Goal: Task Accomplishment & Management: Use online tool/utility

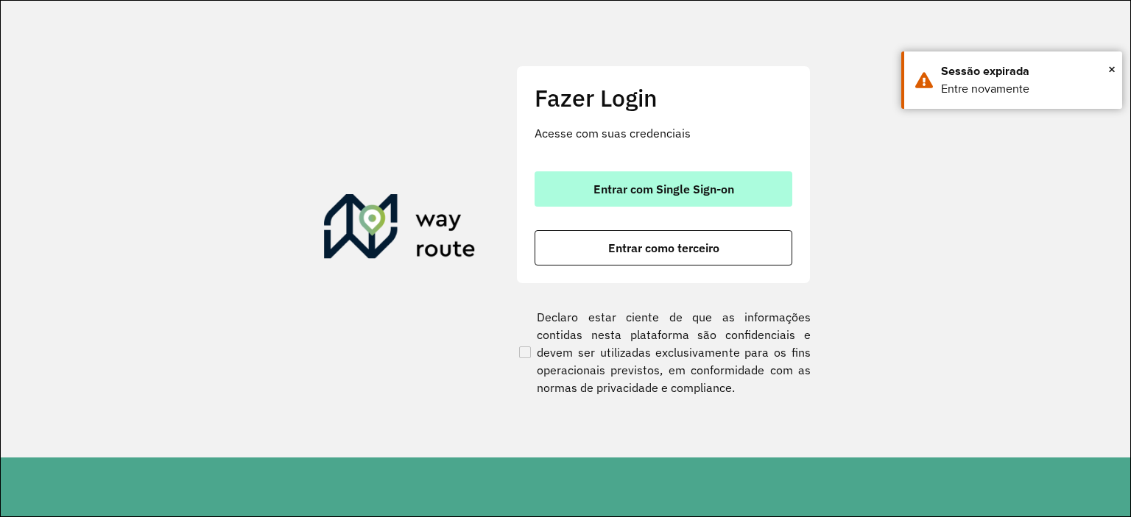
click at [671, 184] on span "Entrar com Single Sign-on" at bounding box center [663, 189] width 141 height 12
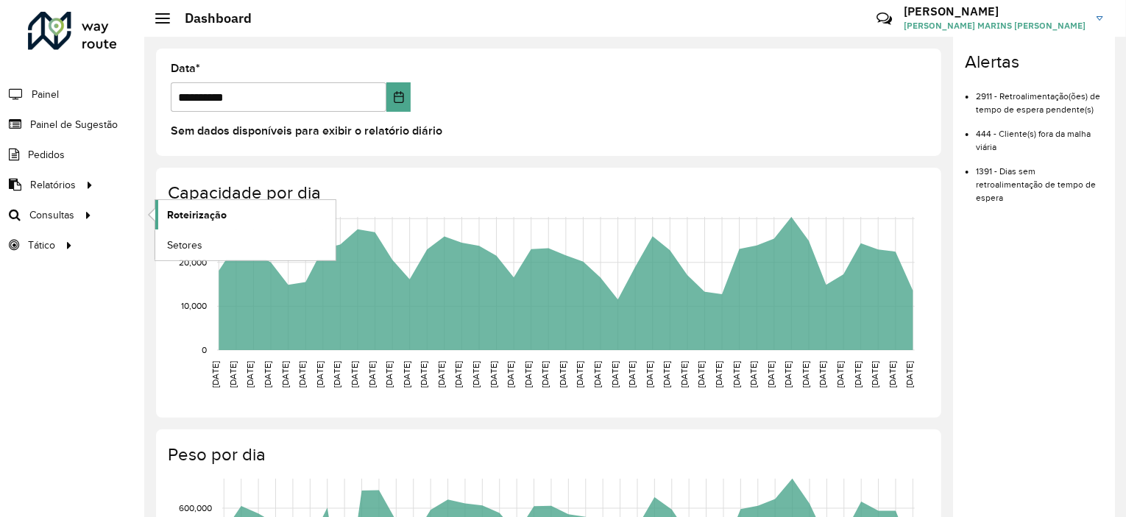
click at [206, 215] on span "Roteirização" at bounding box center [197, 215] width 60 height 15
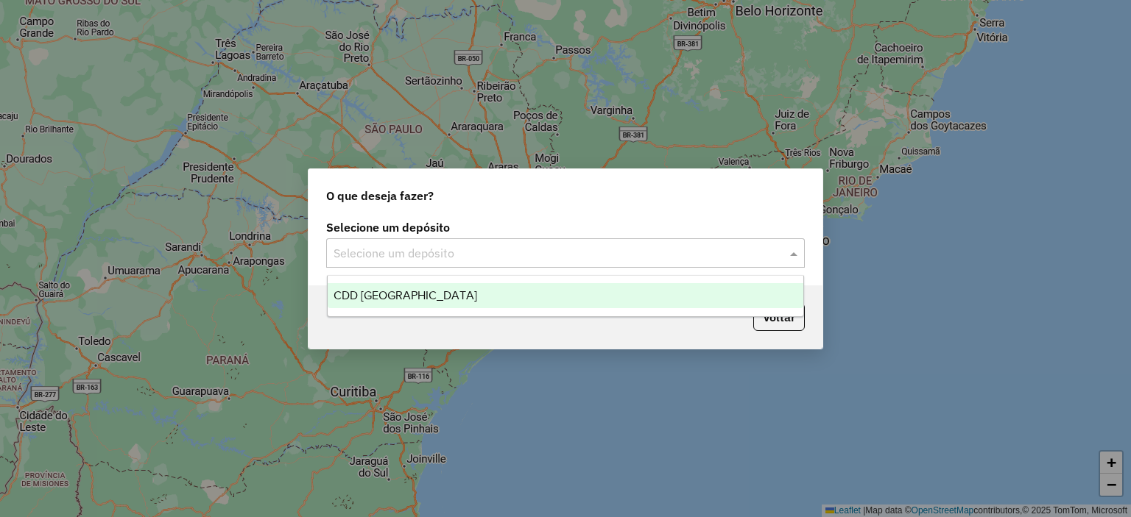
click at [645, 261] on input "text" at bounding box center [550, 254] width 434 height 18
click at [380, 291] on span "CDD Rio de Janeiro" at bounding box center [405, 295] width 144 height 13
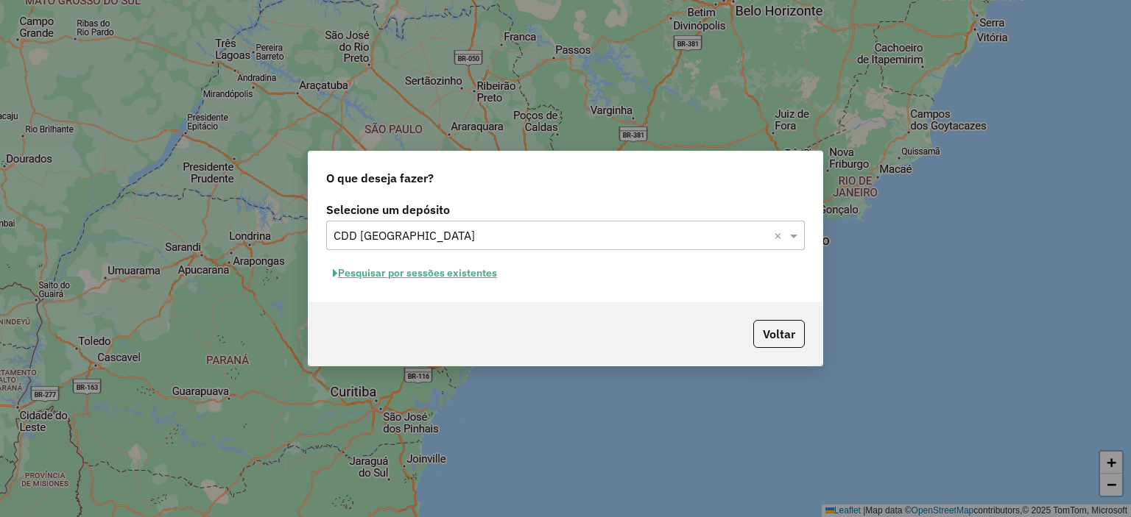
click at [777, 337] on button "Voltar" at bounding box center [779, 334] width 52 height 28
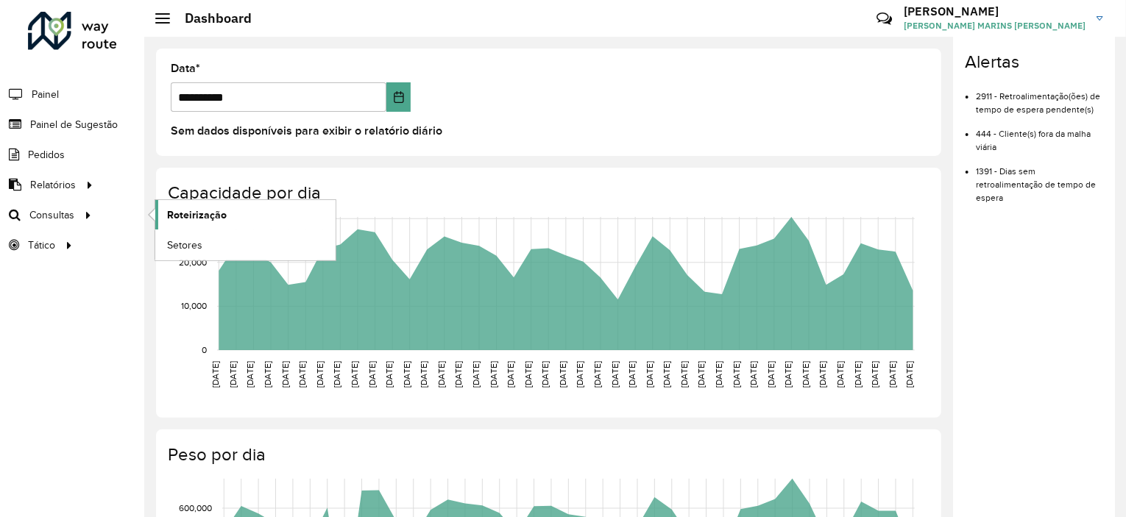
click at [199, 211] on span "Roteirização" at bounding box center [197, 215] width 60 height 15
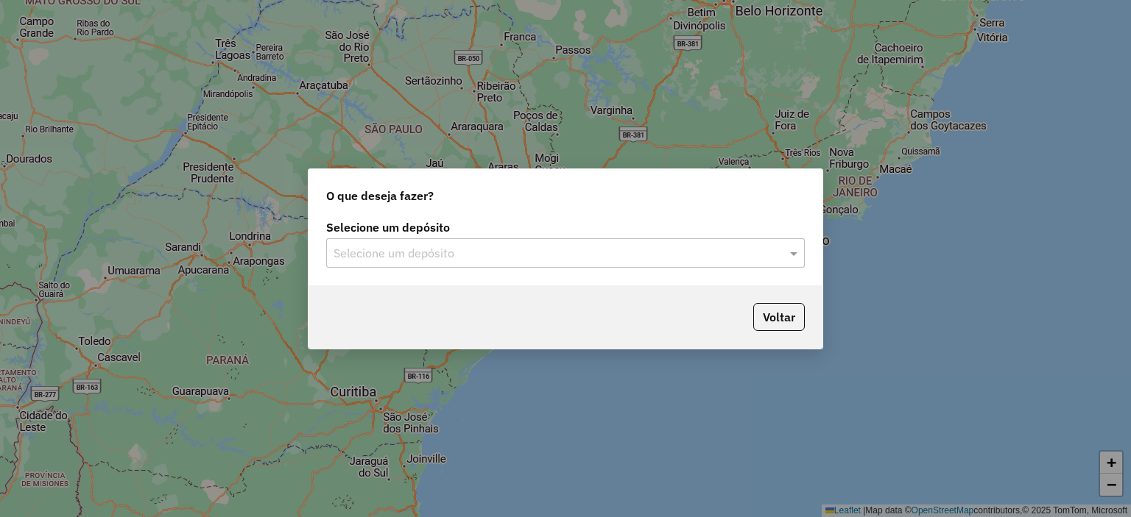
click at [518, 256] on input "text" at bounding box center [550, 254] width 434 height 18
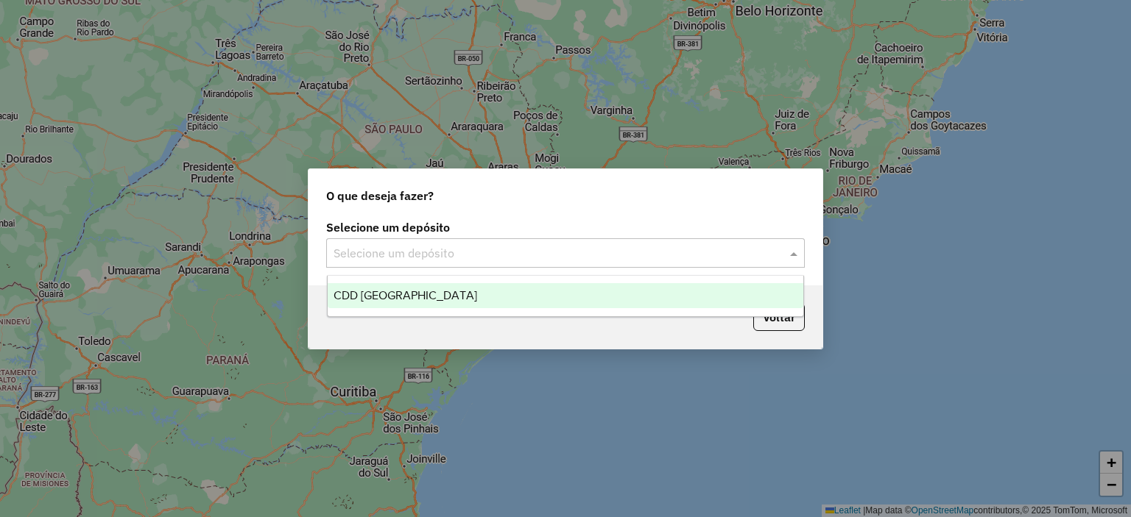
click at [395, 293] on span "CDD [GEOGRAPHIC_DATA]" at bounding box center [405, 295] width 144 height 13
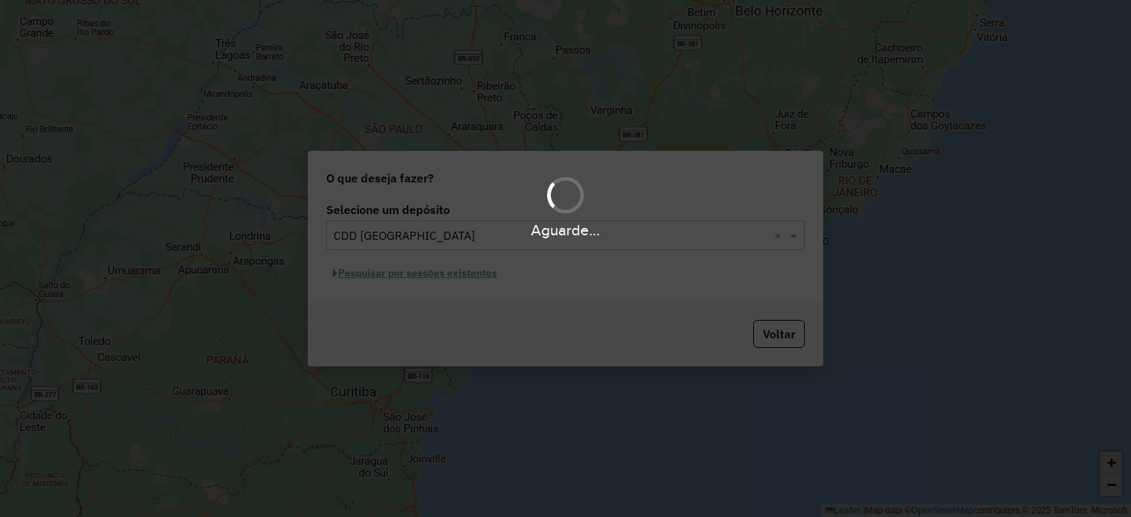
click at [413, 276] on div "Aguarde..." at bounding box center [565, 258] width 1131 height 517
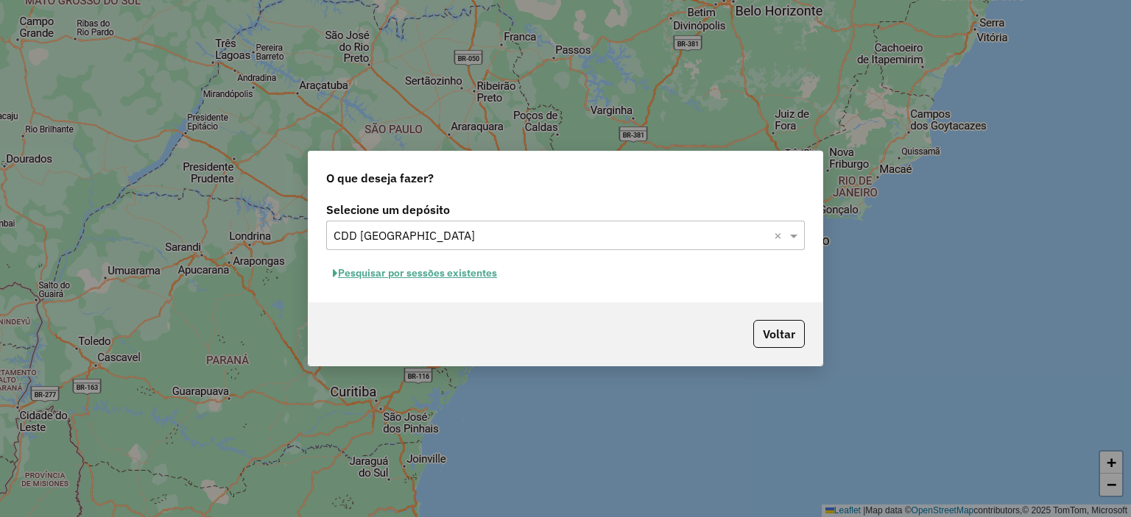
click at [428, 273] on button "Pesquisar por sessões existentes" at bounding box center [414, 273] width 177 height 23
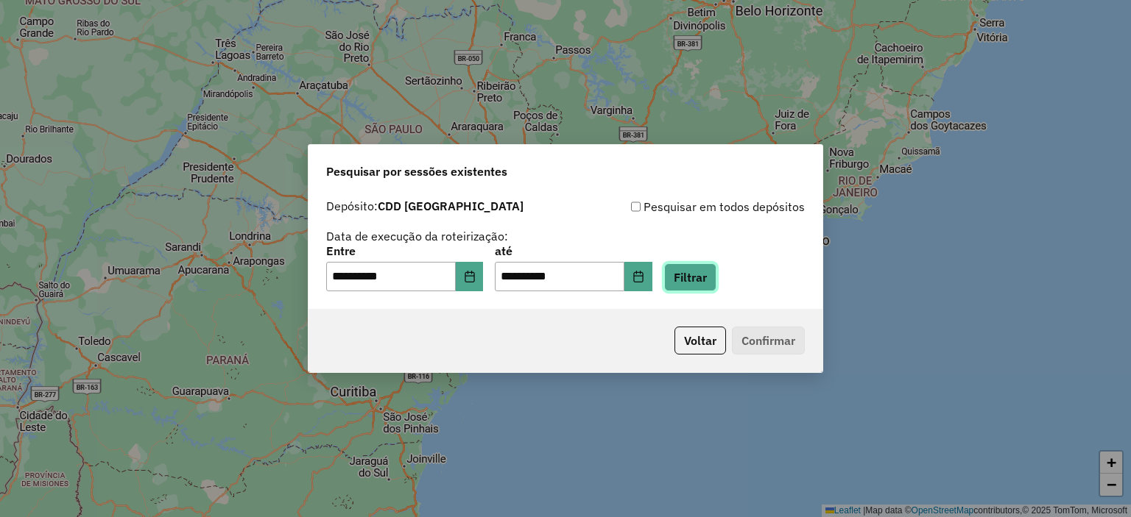
click at [712, 277] on button "Filtrar" at bounding box center [690, 278] width 52 height 28
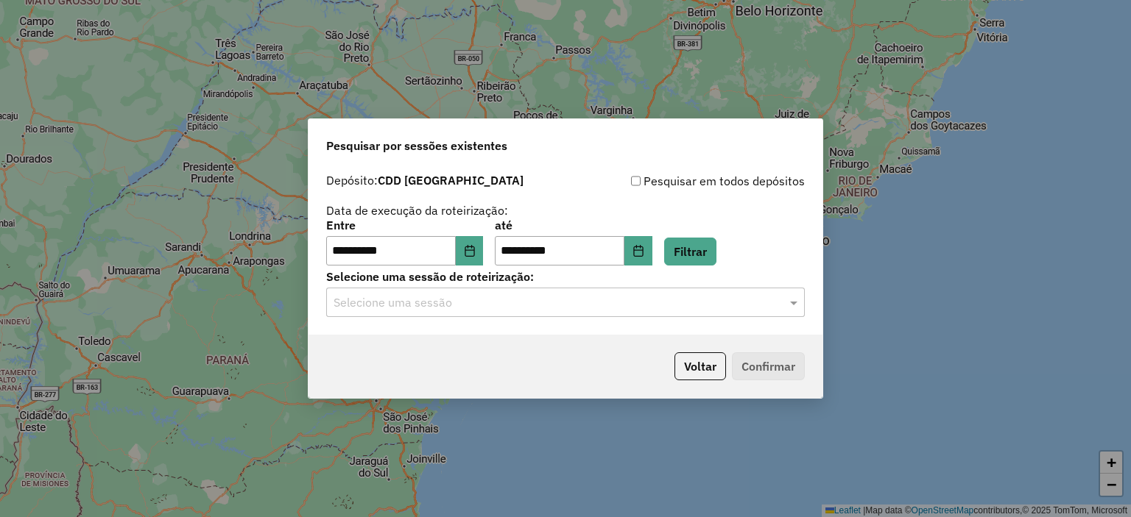
click at [512, 303] on input "text" at bounding box center [550, 303] width 434 height 18
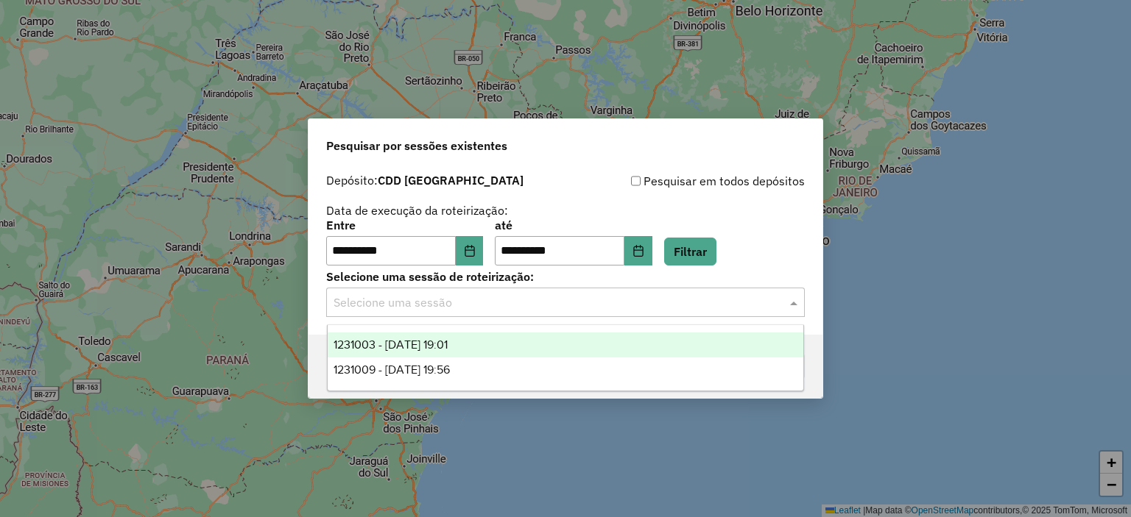
click at [448, 341] on span "1231003 - 18/08/2025 19:01" at bounding box center [390, 345] width 114 height 13
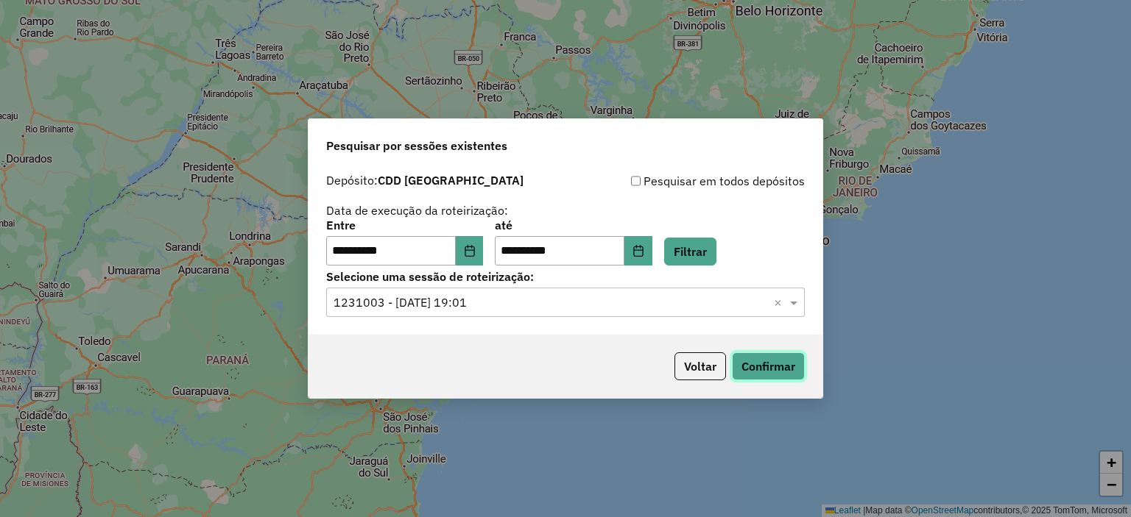
click at [763, 364] on button "Confirmar" at bounding box center [768, 367] width 73 height 28
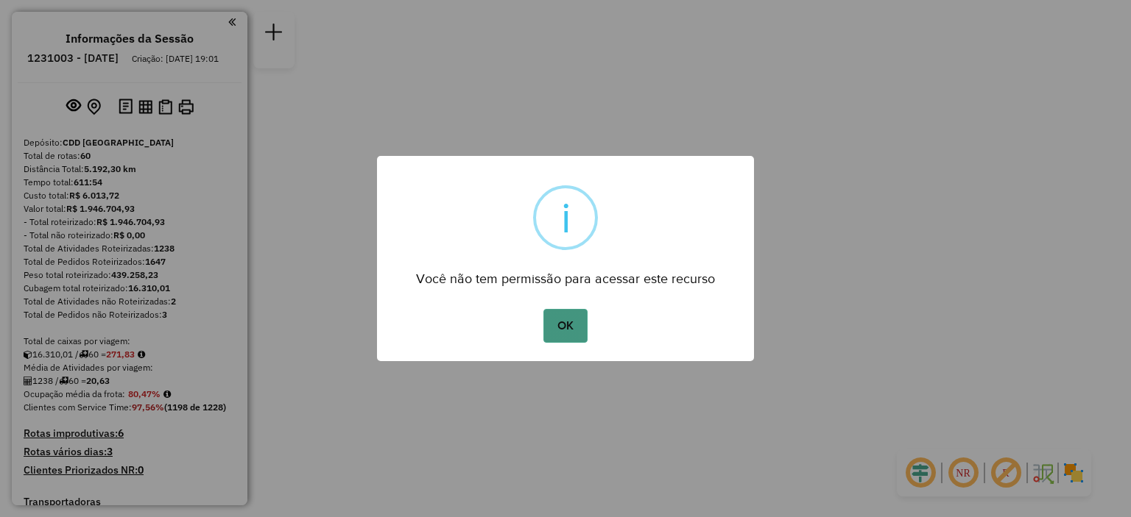
click at [579, 328] on button "OK" at bounding box center [564, 326] width 43 height 34
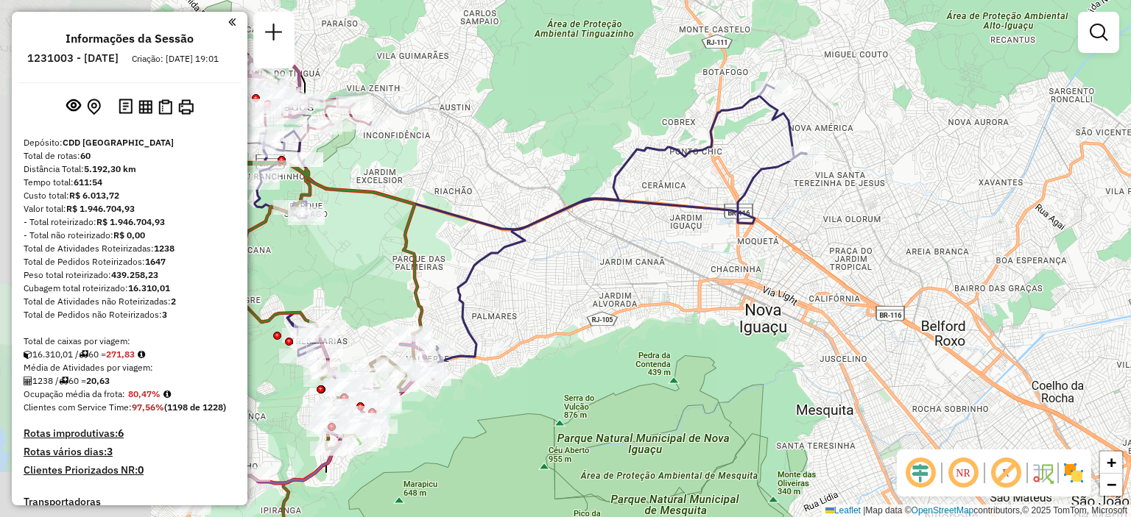
drag, startPoint x: 456, startPoint y: 191, endPoint x: 807, endPoint y: 294, distance: 365.0
click at [807, 294] on div "Janela de atendimento Grade de atendimento Capacidade Transportadoras Veículos …" at bounding box center [565, 258] width 1131 height 517
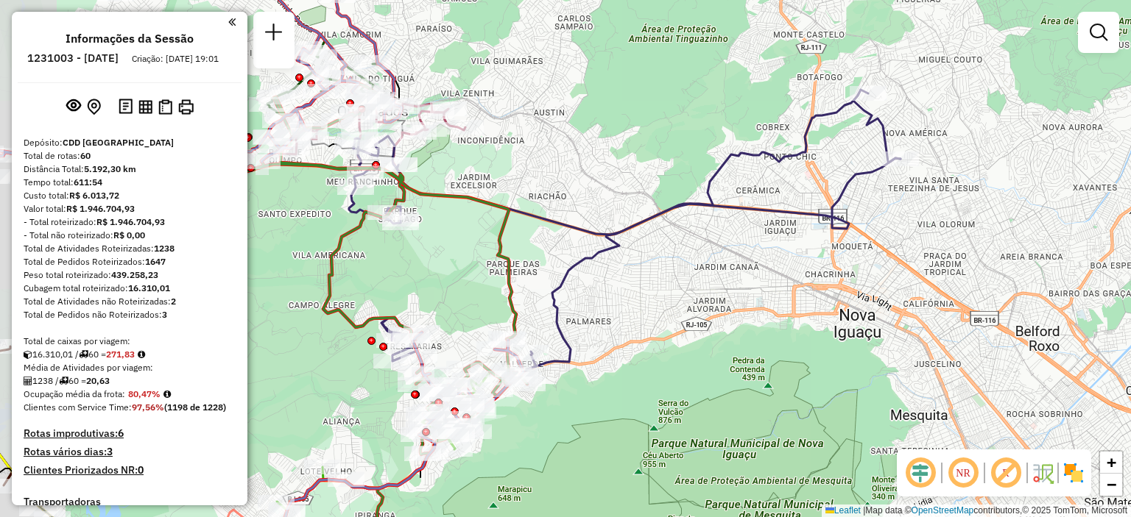
drag, startPoint x: 615, startPoint y: 271, endPoint x: 716, endPoint y: 276, distance: 101.0
click at [716, 276] on div "Janela de atendimento Grade de atendimento Capacidade Transportadoras Veículos …" at bounding box center [565, 258] width 1131 height 517
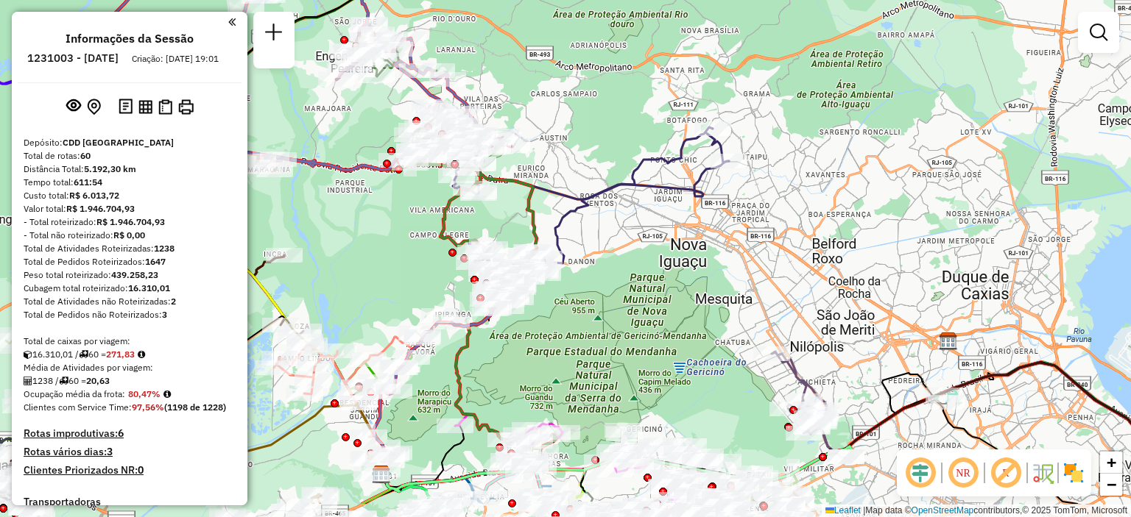
drag, startPoint x: 910, startPoint y: 336, endPoint x: 801, endPoint y: 270, distance: 127.1
click at [801, 270] on div "Janela de atendimento Grade de atendimento Capacidade Transportadoras Veículos …" at bounding box center [565, 258] width 1131 height 517
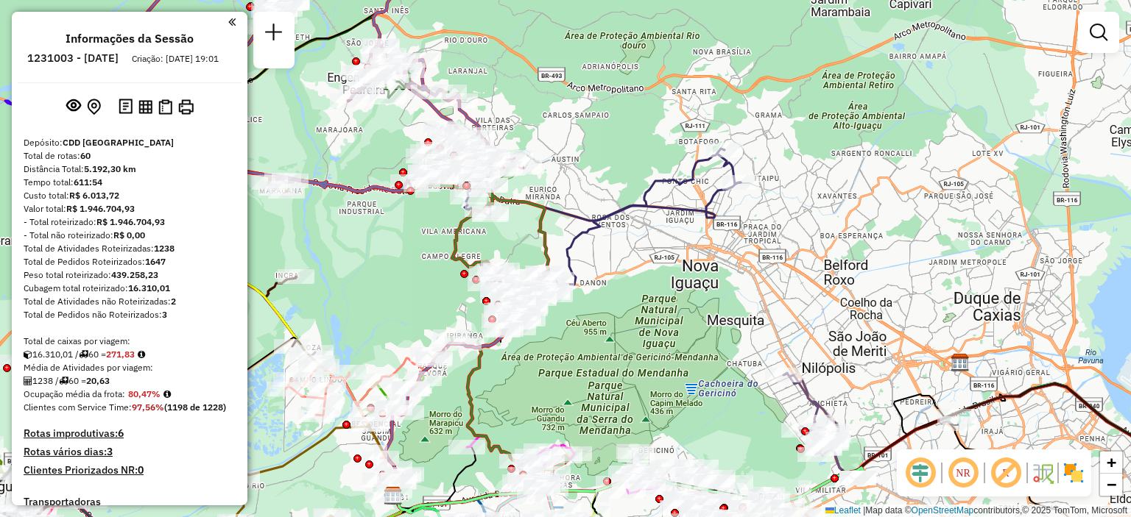
drag, startPoint x: 774, startPoint y: 214, endPoint x: 785, endPoint y: 236, distance: 24.4
click at [785, 236] on div "Janela de atendimento Grade de atendimento Capacidade Transportadoras Veículos …" at bounding box center [565, 258] width 1131 height 517
select select "**********"
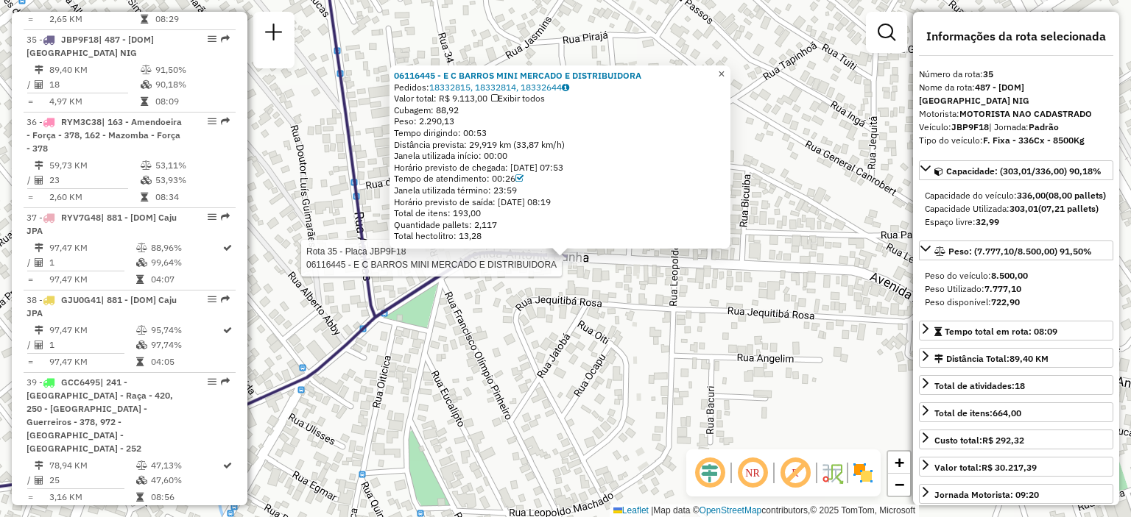
click at [724, 68] on span "×" at bounding box center [721, 74] width 7 height 13
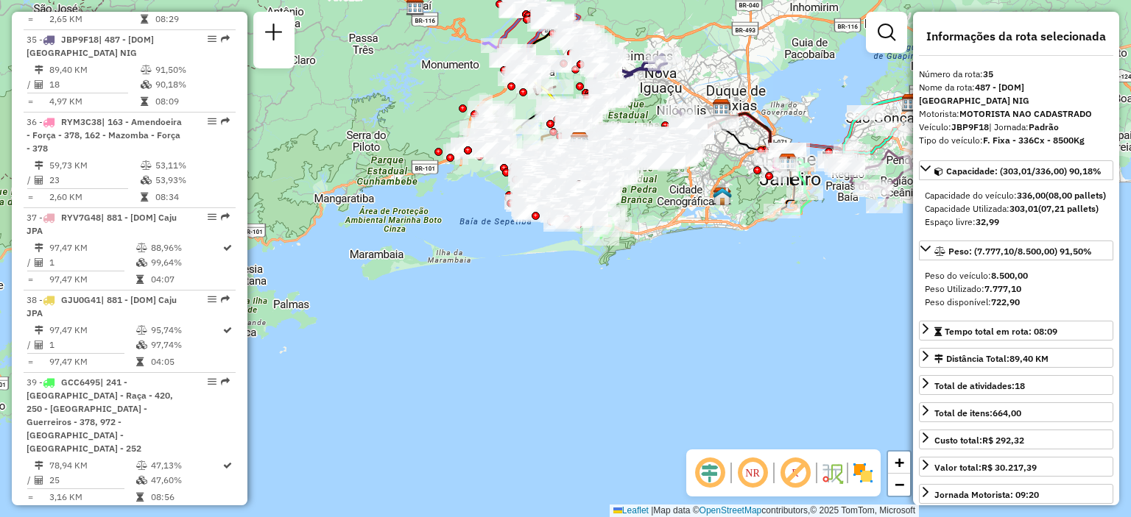
drag, startPoint x: 785, startPoint y: 155, endPoint x: 723, endPoint y: 150, distance: 62.8
click at [723, 150] on div "Janela de atendimento Grade de atendimento Capacidade Transportadoras Veículos …" at bounding box center [565, 258] width 1131 height 517
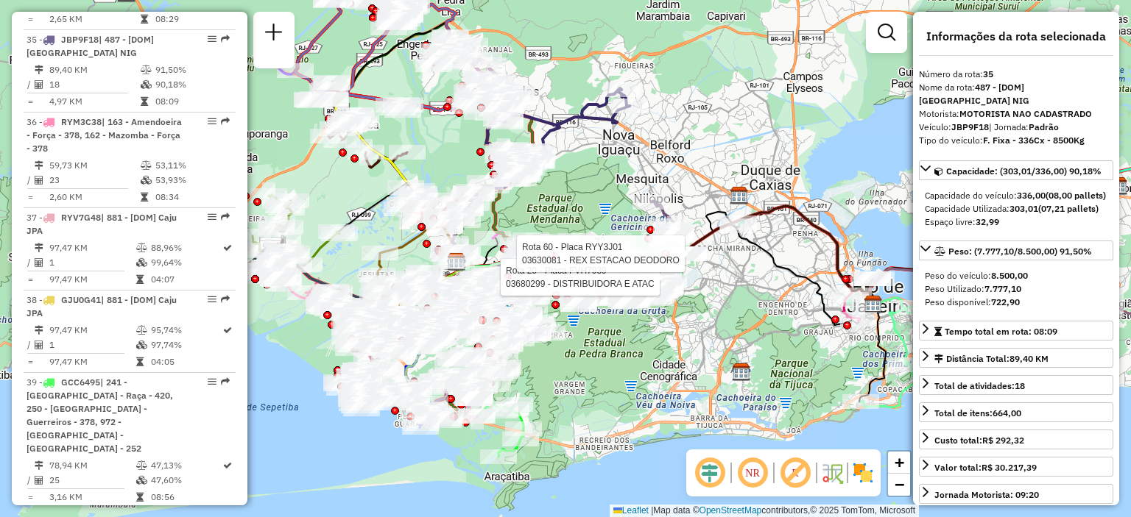
drag, startPoint x: 748, startPoint y: 184, endPoint x: 713, endPoint y: 201, distance: 39.2
click at [713, 201] on div "Rota 20 - Placa FVH7939 03680299 - DISTRIBUIDORA E ATAC Rota 60 - Placa RYY3J01…" at bounding box center [565, 258] width 1131 height 517
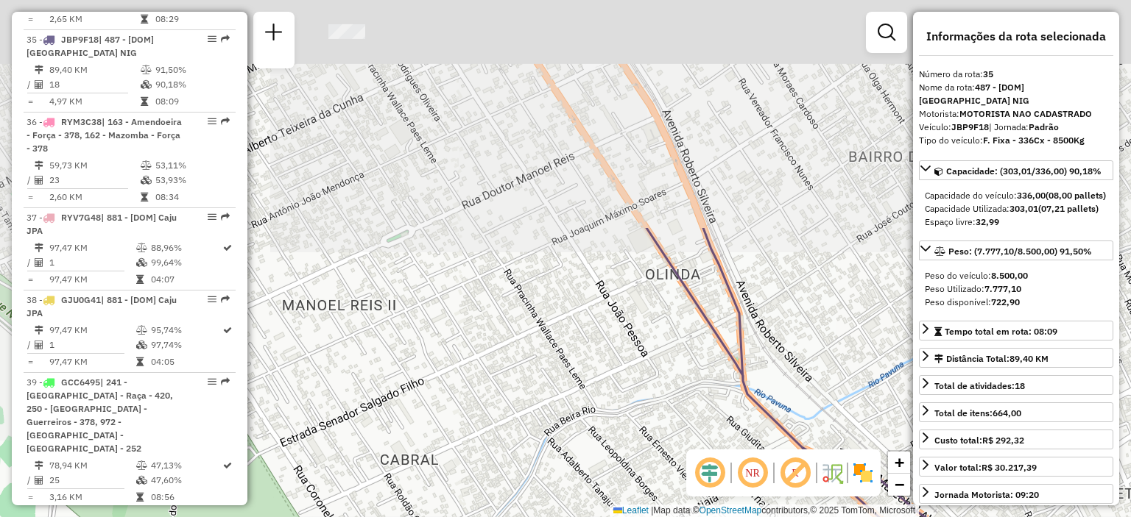
drag, startPoint x: 428, startPoint y: 144, endPoint x: 512, endPoint y: 423, distance: 291.8
click at [512, 423] on div "Rota 20 - Placa FVH7939 03680299 - DISTRIBUIDORA E ATAC Rota 60 - Placa RYY3J01…" at bounding box center [565, 258] width 1131 height 517
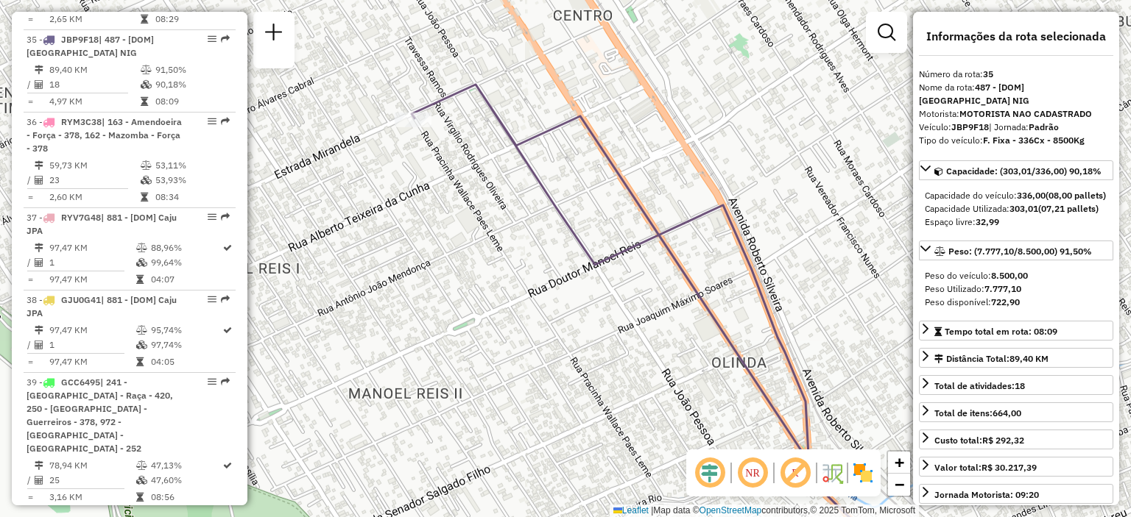
drag, startPoint x: 458, startPoint y: 251, endPoint x: 549, endPoint y: 346, distance: 131.7
click at [549, 346] on div "Rota 20 - Placa FVH7939 03680299 - DISTRIBUIDORA E ATAC Rota 60 - Placa RYY3J01…" at bounding box center [565, 258] width 1131 height 517
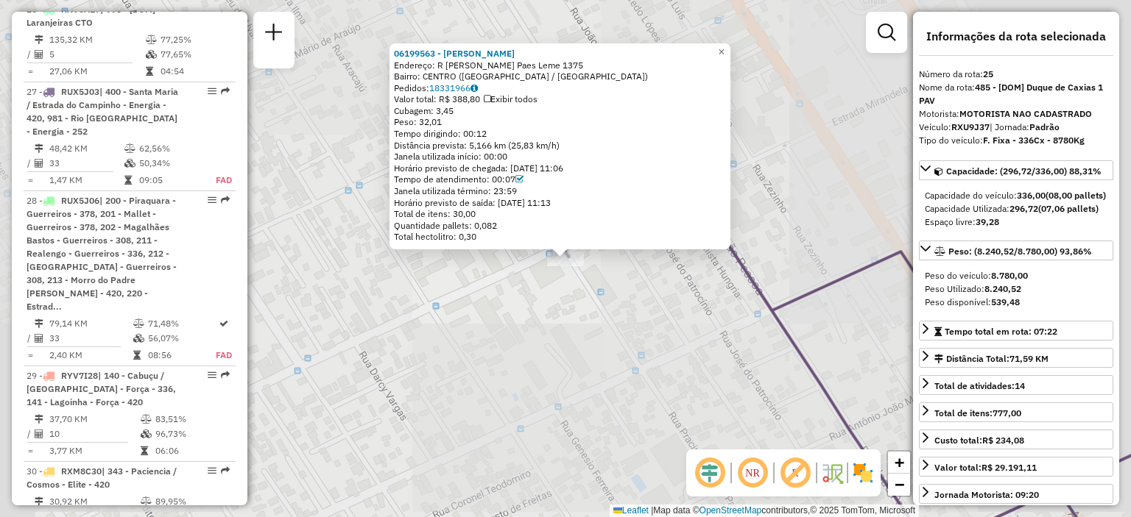
scroll to position [2697, 0]
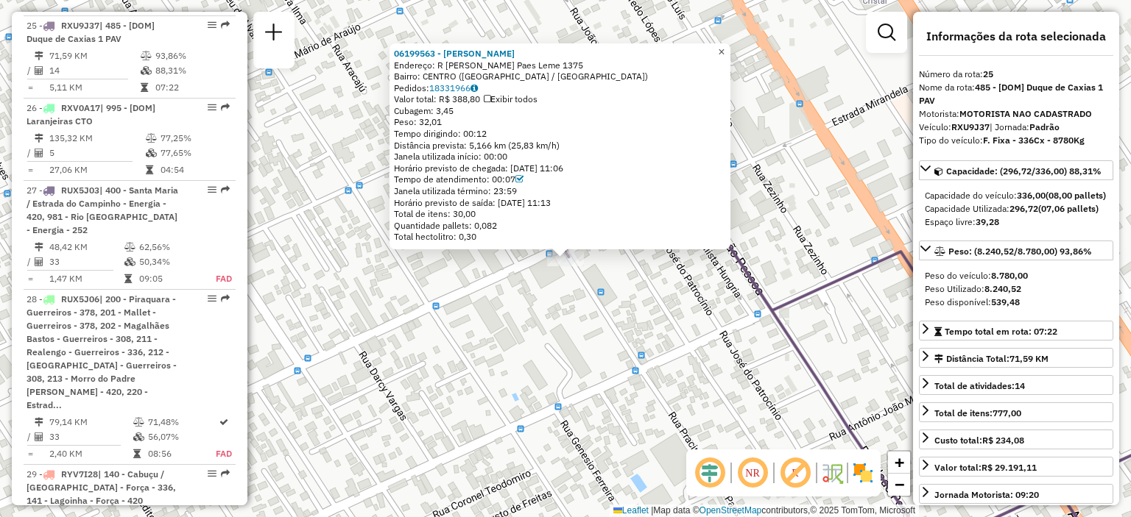
click at [727, 43] on link "×" at bounding box center [722, 52] width 18 height 18
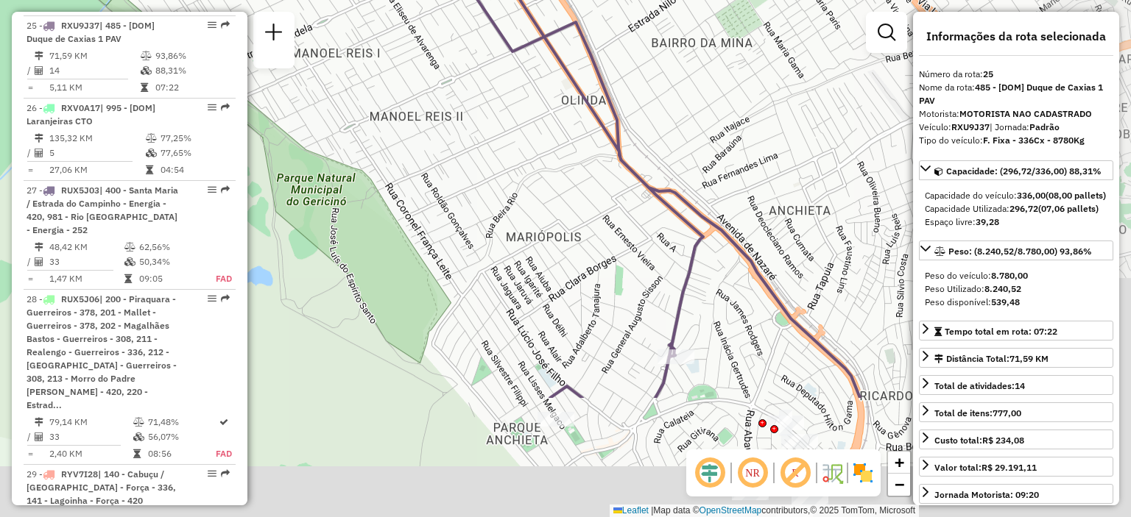
drag, startPoint x: 788, startPoint y: 238, endPoint x: 522, endPoint y: 64, distance: 318.1
click at [522, 64] on div "Janela de atendimento Grade de atendimento Capacidade Transportadoras Veículos …" at bounding box center [565, 258] width 1131 height 517
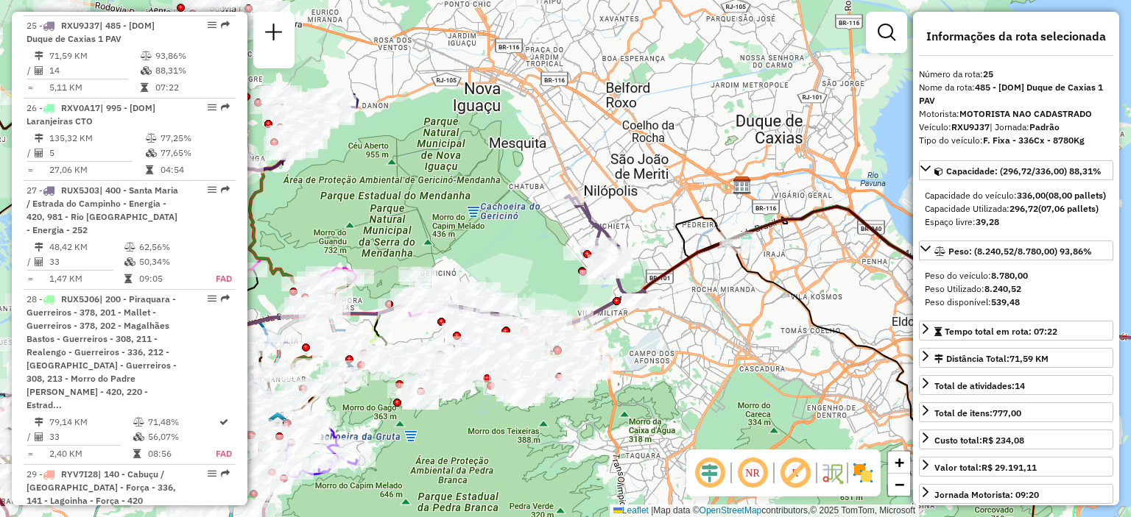
drag, startPoint x: 624, startPoint y: 82, endPoint x: 680, endPoint y: 228, distance: 156.1
click at [680, 228] on icon at bounding box center [458, 274] width 563 height 115
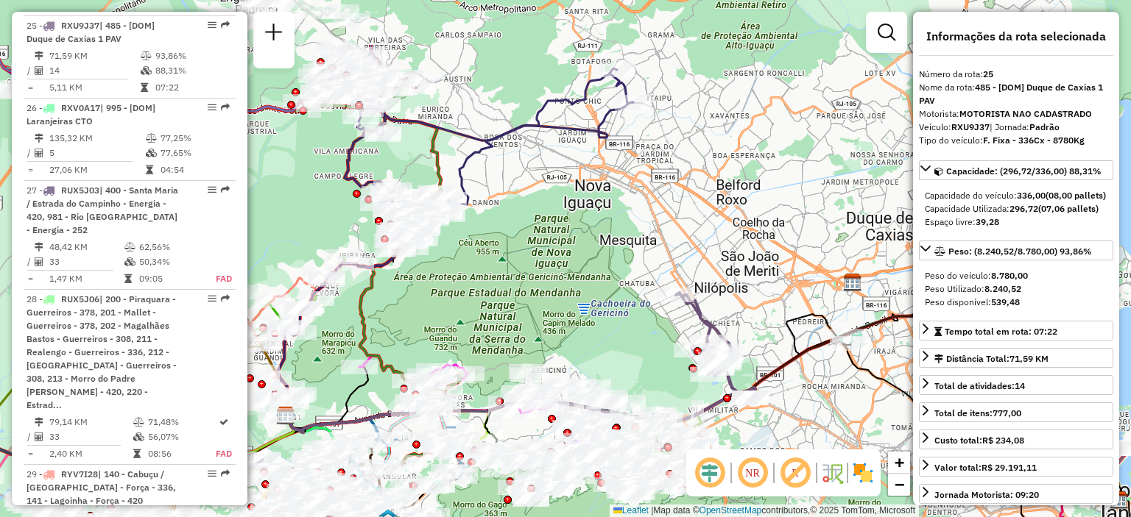
drag, startPoint x: 534, startPoint y: 80, endPoint x: 664, endPoint y: 191, distance: 171.3
click at [664, 191] on div "Janela de atendimento Grade de atendimento Capacidade Transportadoras Veículos …" at bounding box center [565, 258] width 1131 height 517
